Goal: Find specific page/section: Find specific page/section

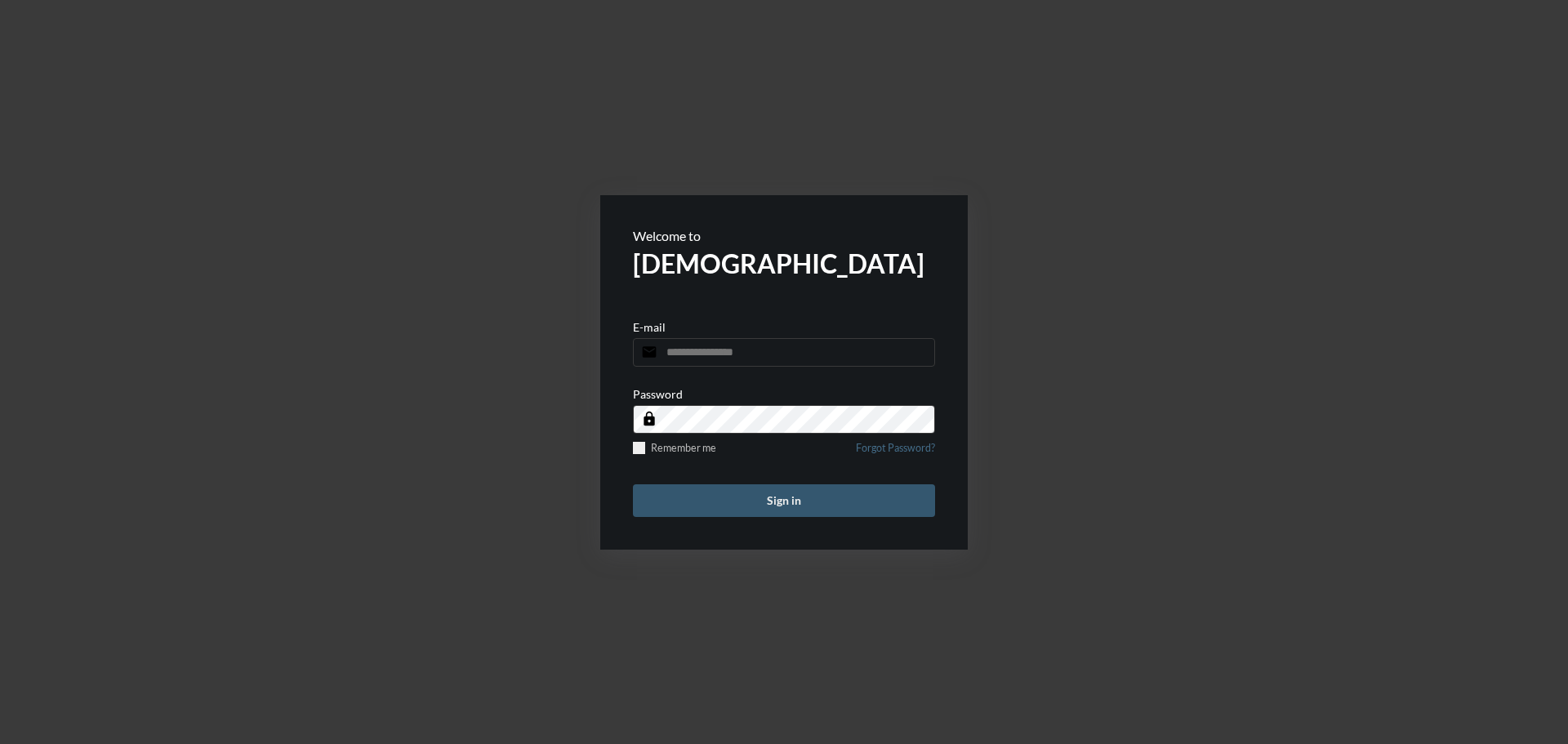
type input "**********"
click at [810, 507] on button "Sign in" at bounding box center [783, 500] width 302 height 32
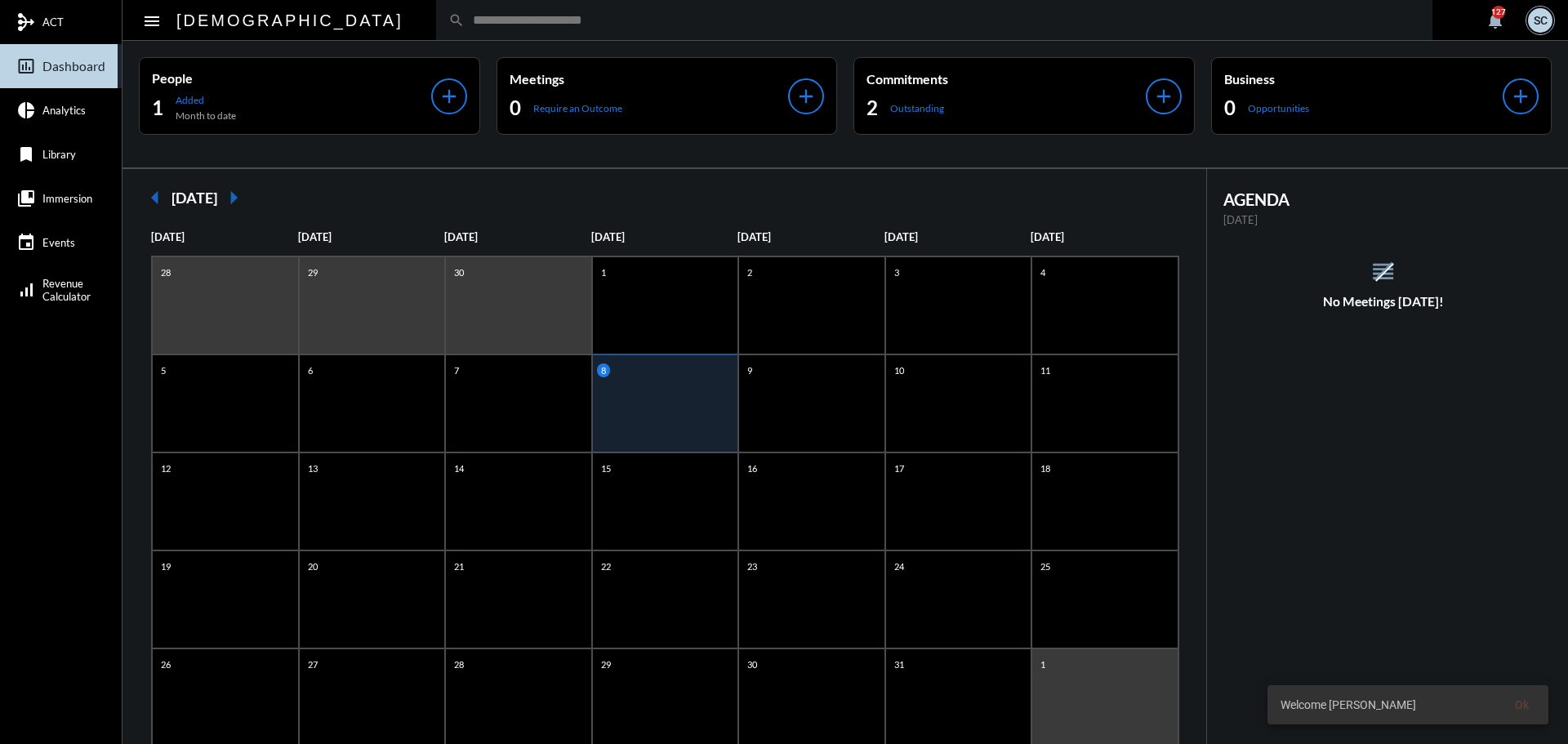
click at [531, 20] on input "text" at bounding box center [942, 20] width 956 height 14
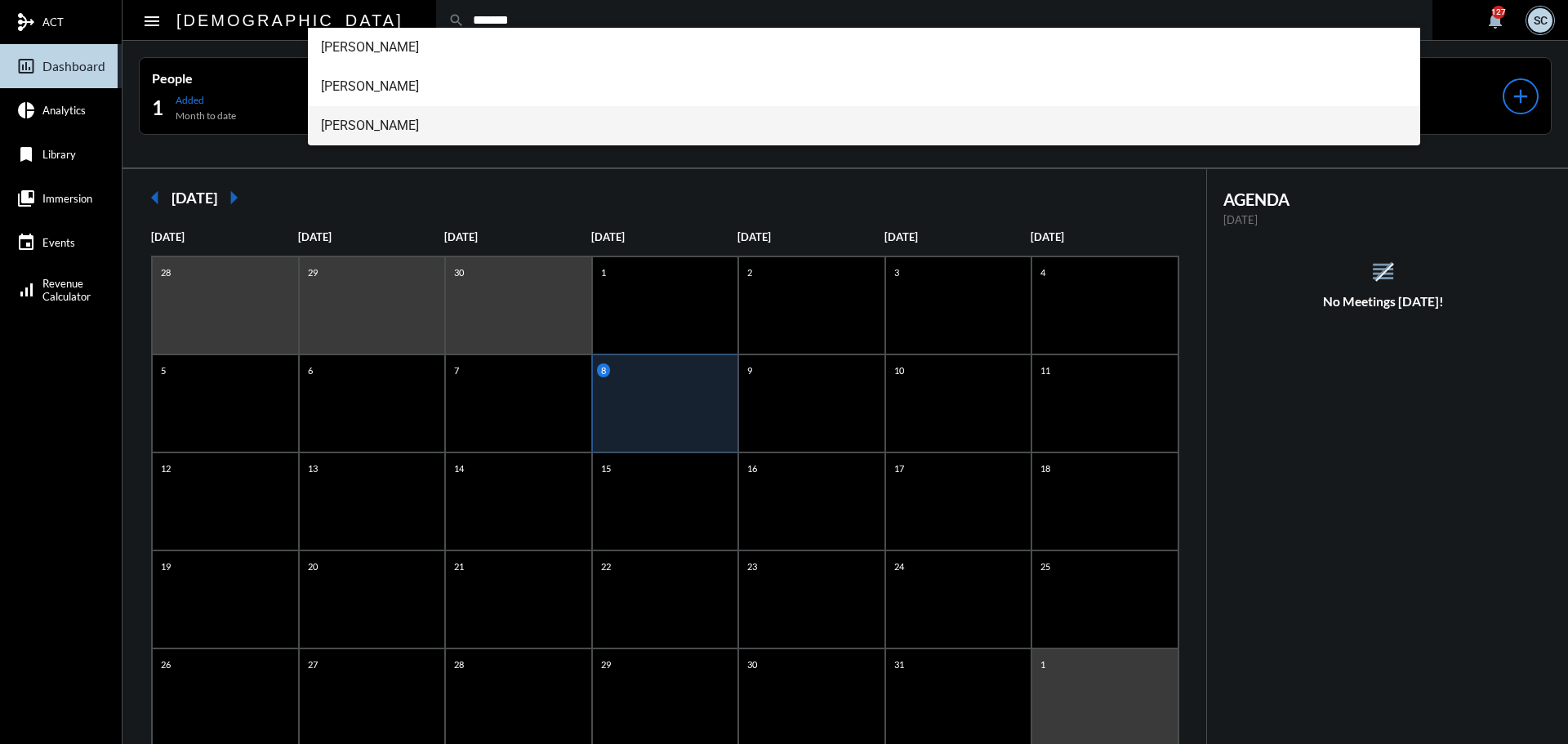
type input "*******"
click at [461, 113] on span "Tyler Jamross" at bounding box center [864, 126] width 1087 height 39
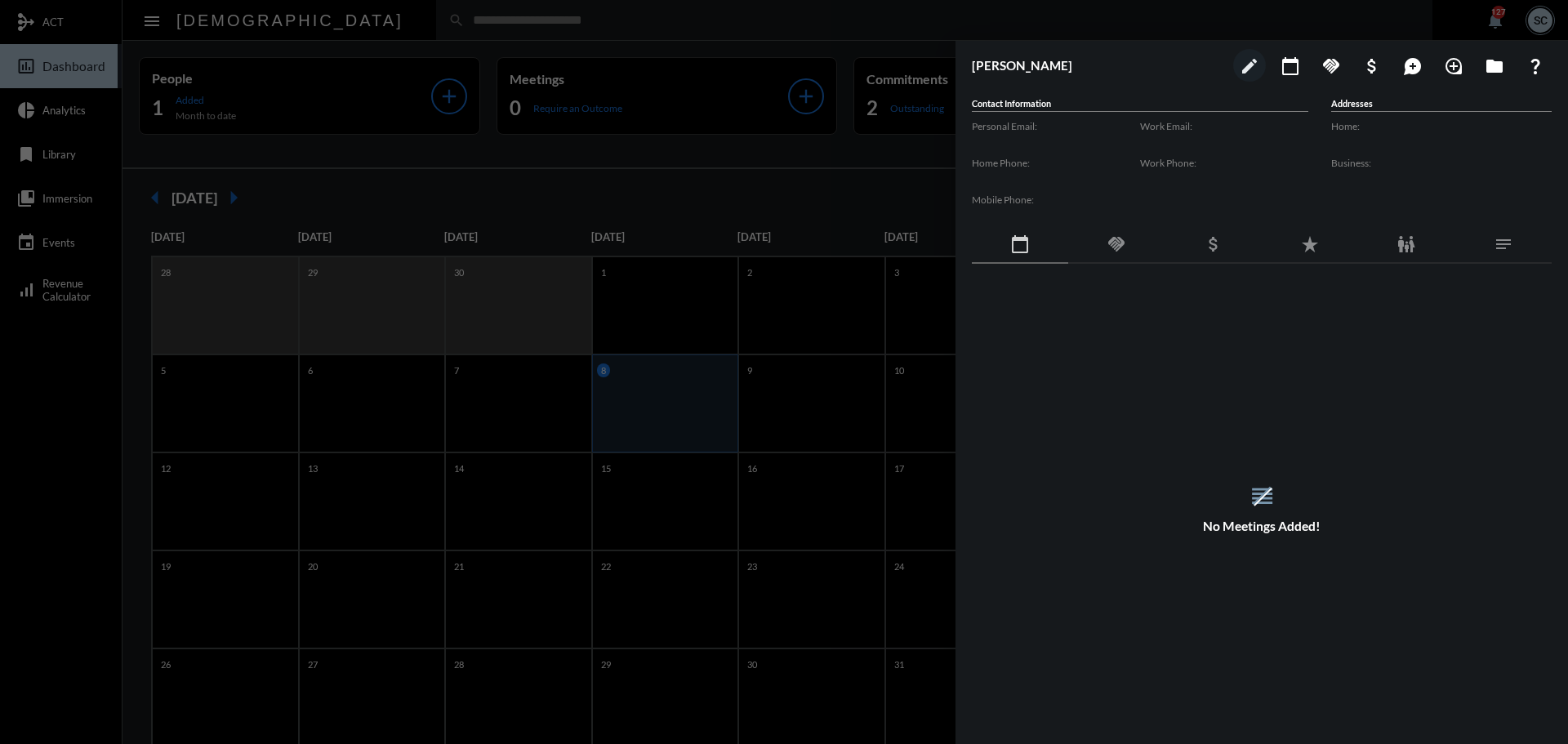
click at [1141, 232] on div "handshake" at bounding box center [1116, 245] width 96 height 37
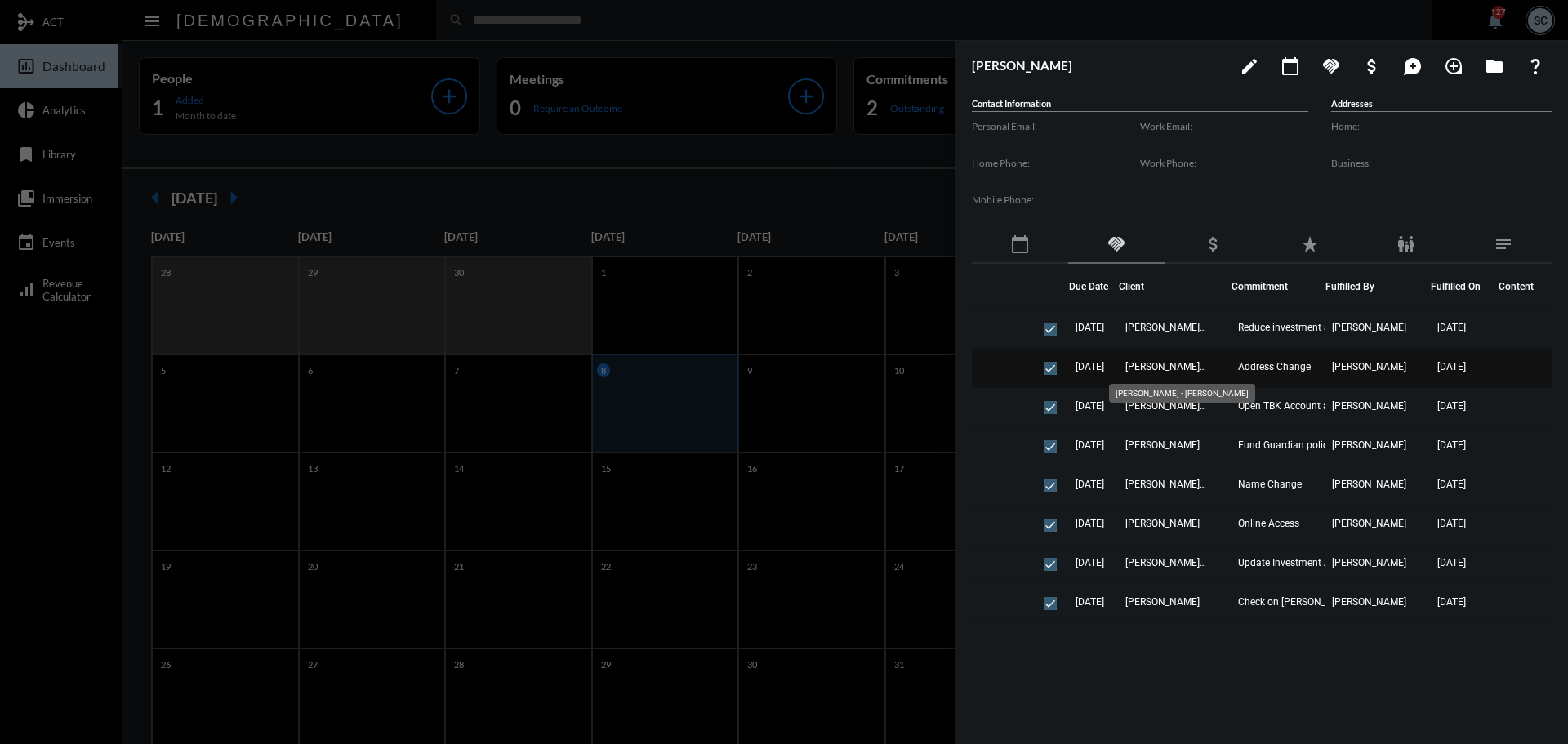
click at [1173, 364] on span "Laura Jamross - Tyler Jamross" at bounding box center [1166, 366] width 82 height 11
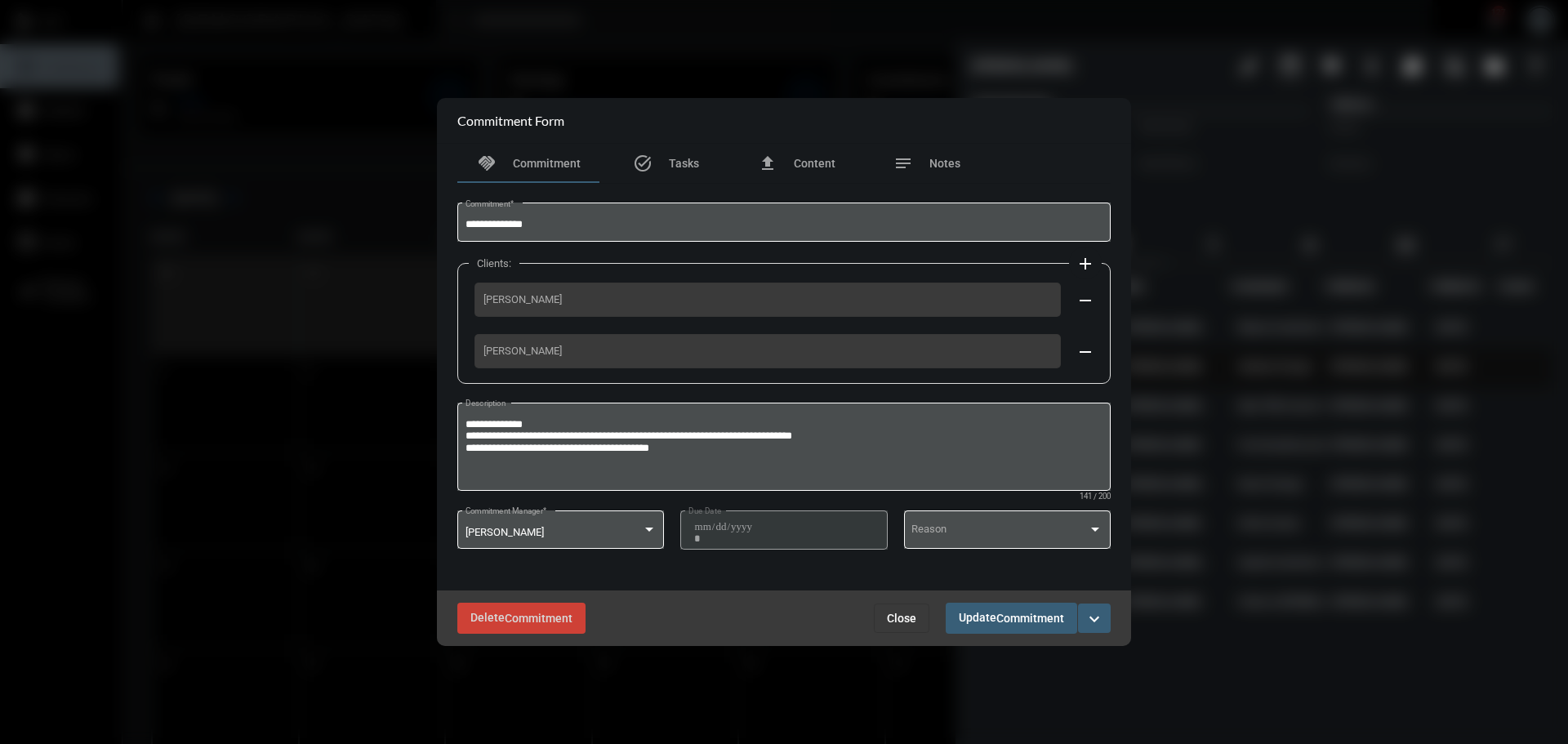
click at [1173, 364] on div at bounding box center [784, 372] width 1568 height 744
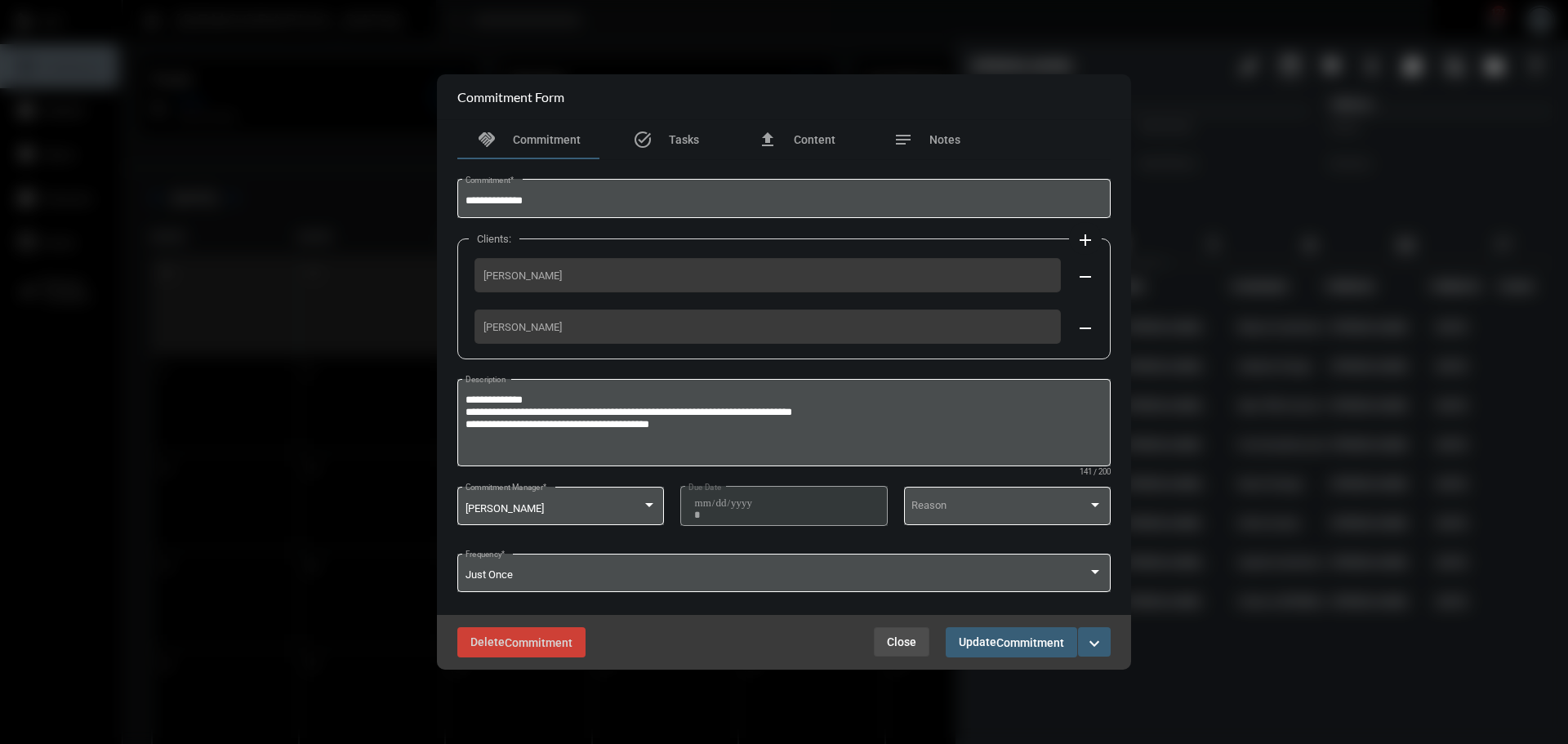
click at [902, 637] on span "Close" at bounding box center [901, 641] width 30 height 13
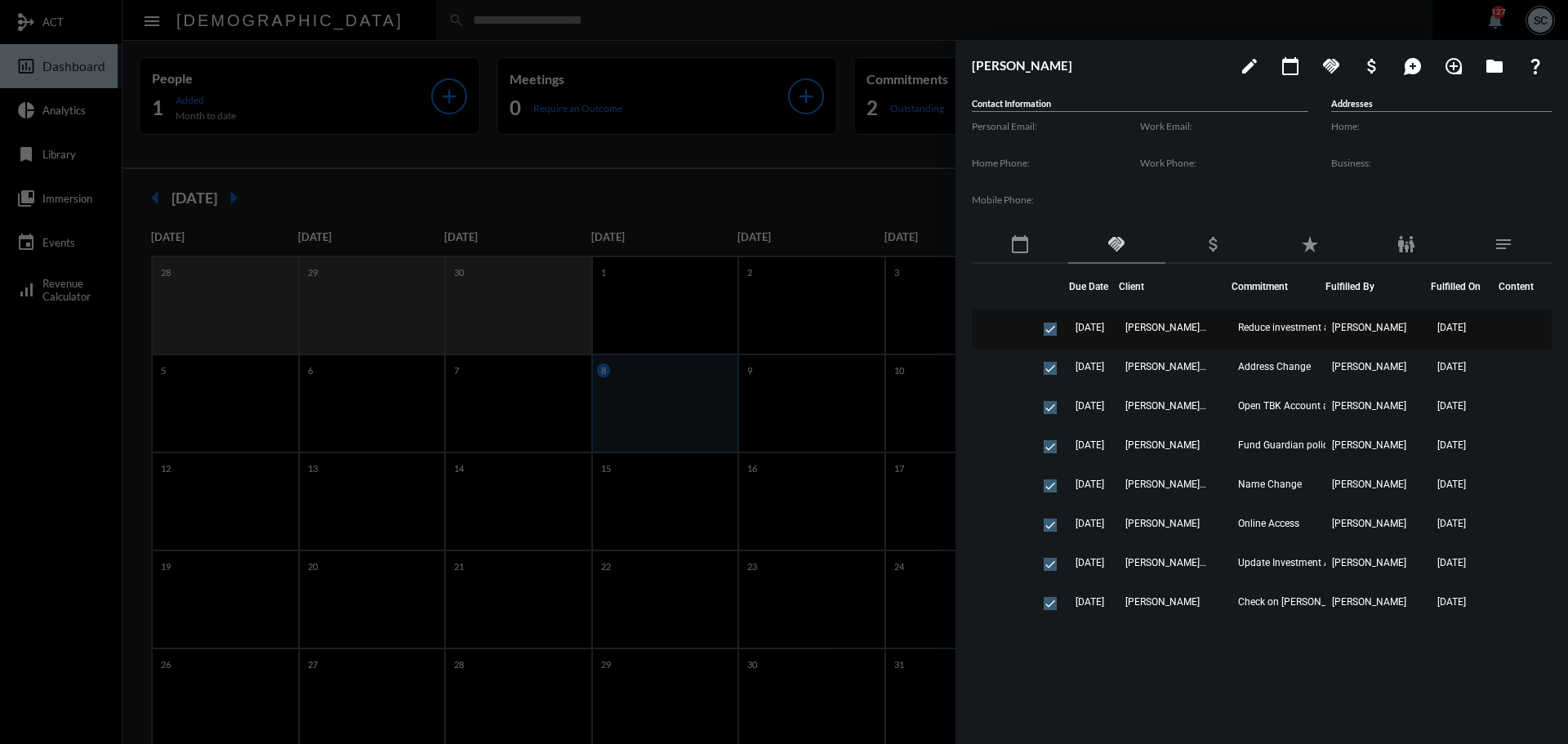
click at [1188, 335] on td "Laura Jamross - Tyler Jamross" at bounding box center [1175, 329] width 113 height 39
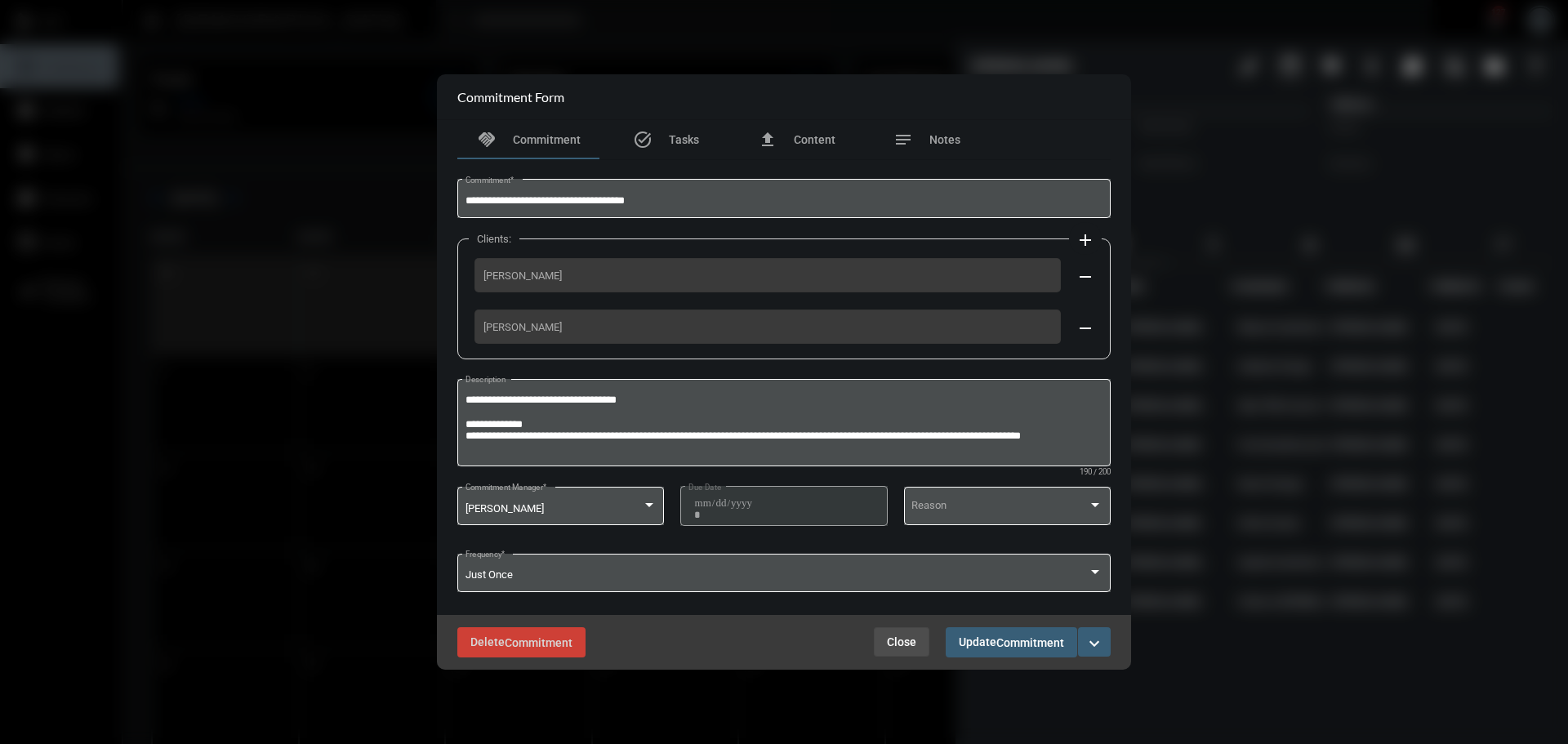
click at [906, 641] on span "Close" at bounding box center [901, 641] width 30 height 13
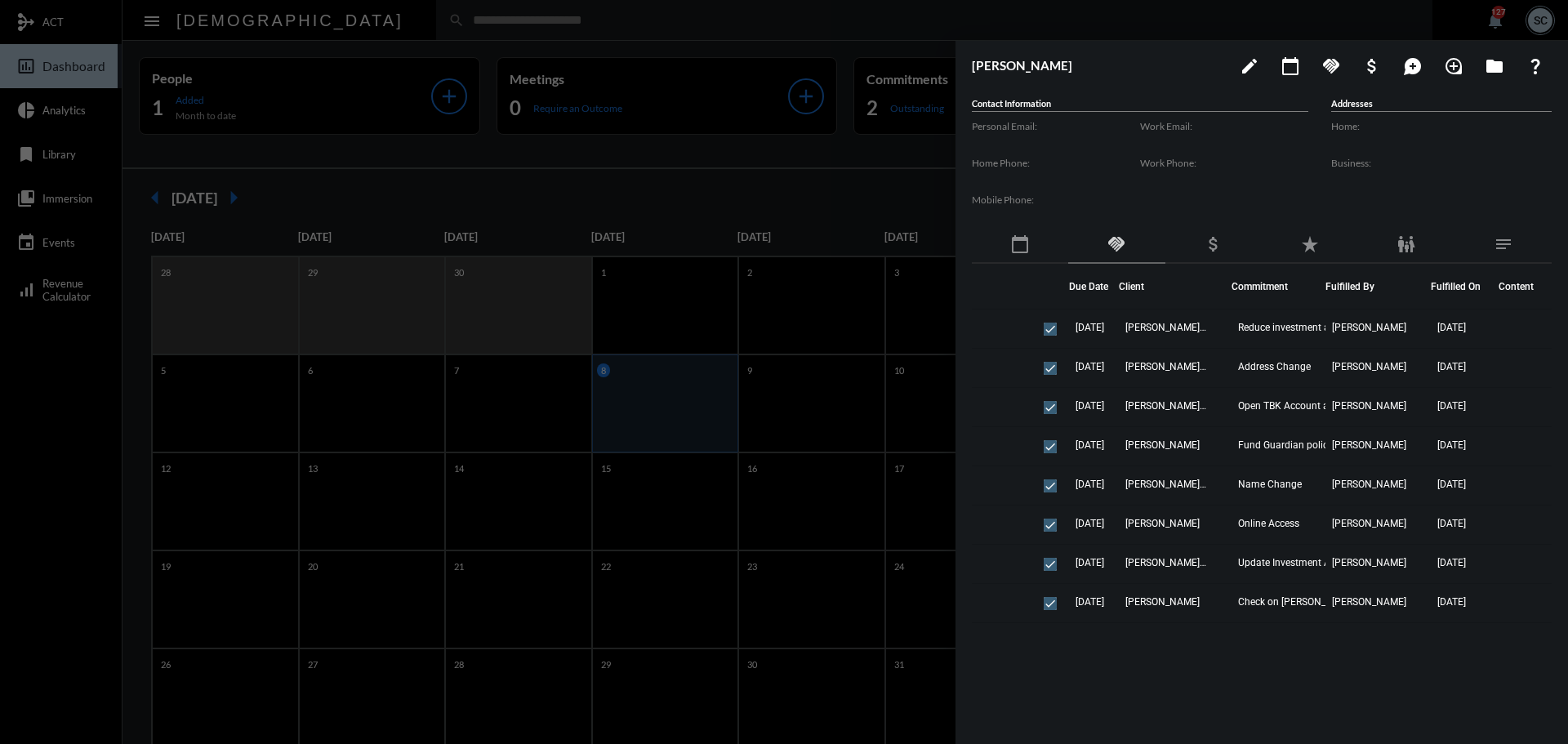
click at [787, 20] on div at bounding box center [784, 372] width 1568 height 744
